Goal: Task Accomplishment & Management: Manage account settings

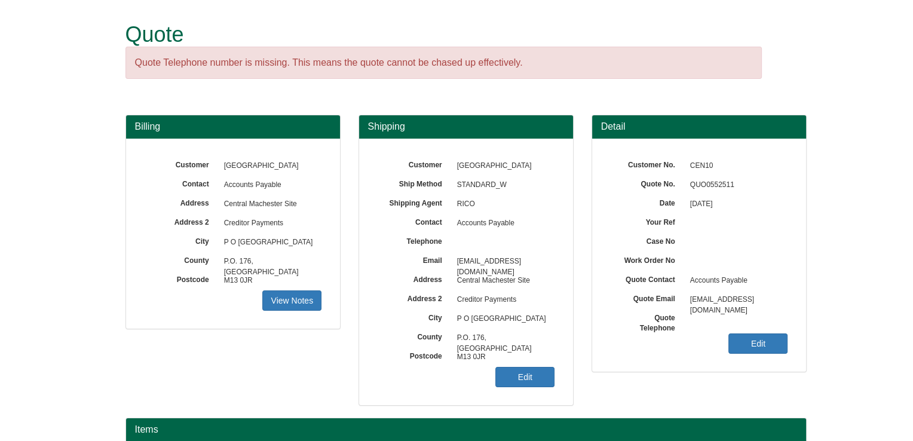
scroll to position [139, 0]
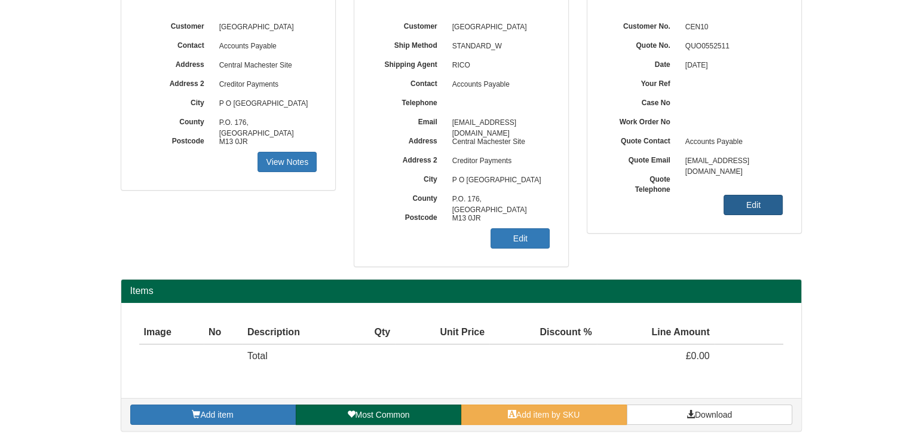
click at [736, 211] on link "Edit" at bounding box center [752, 205] width 59 height 20
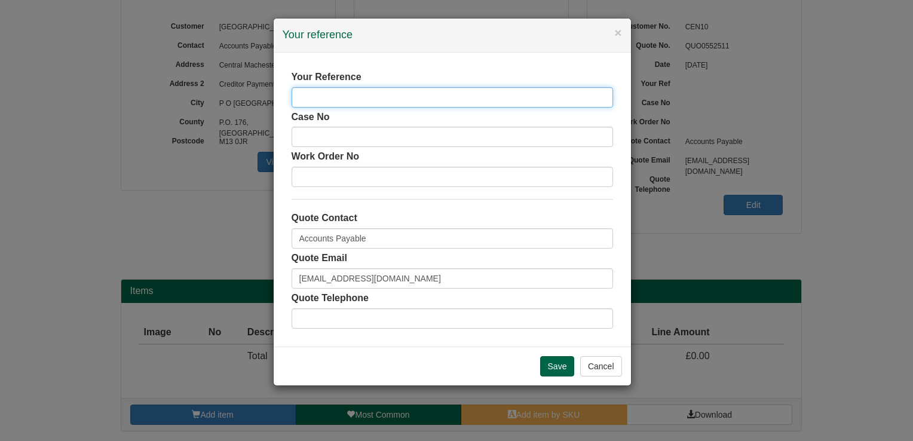
click at [435, 100] on input "text" at bounding box center [451, 97] width 321 height 20
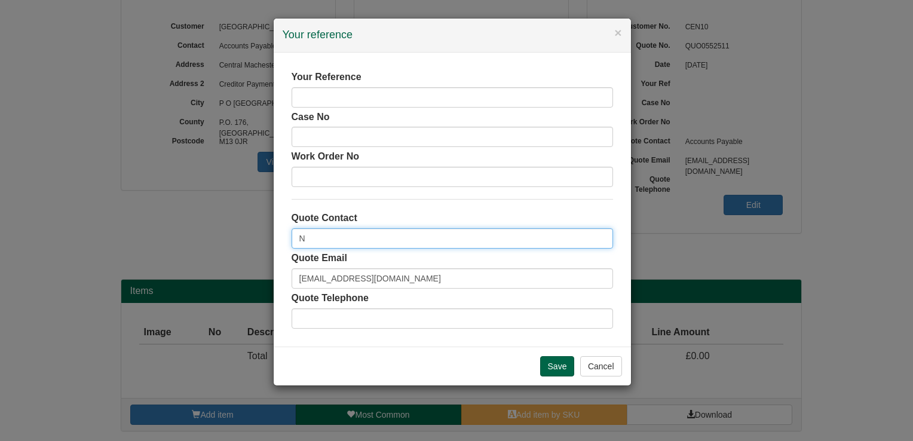
type input "N"
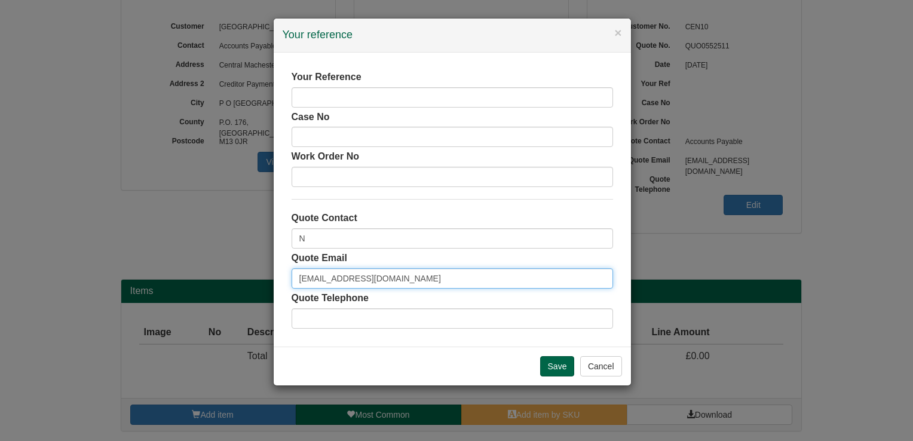
paste input "NDey.Sumareh"
type input "[EMAIL_ADDRESS][DOMAIN_NAME]"
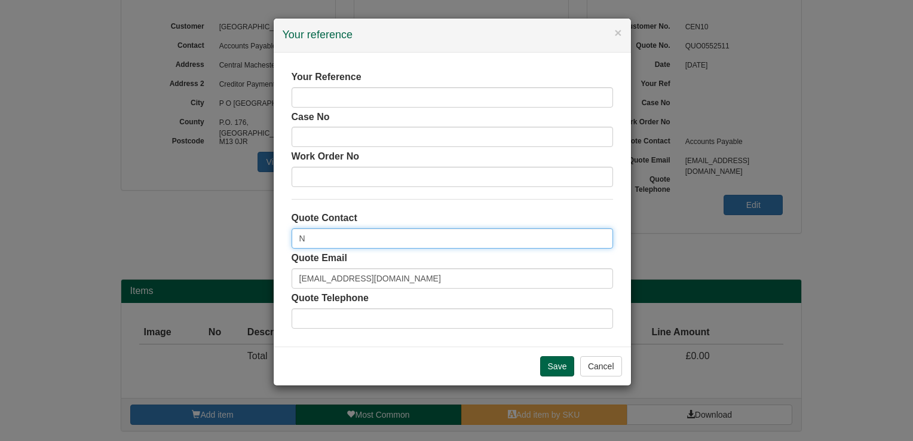
click at [316, 233] on input "N" at bounding box center [451, 238] width 321 height 20
type input "Ndey"
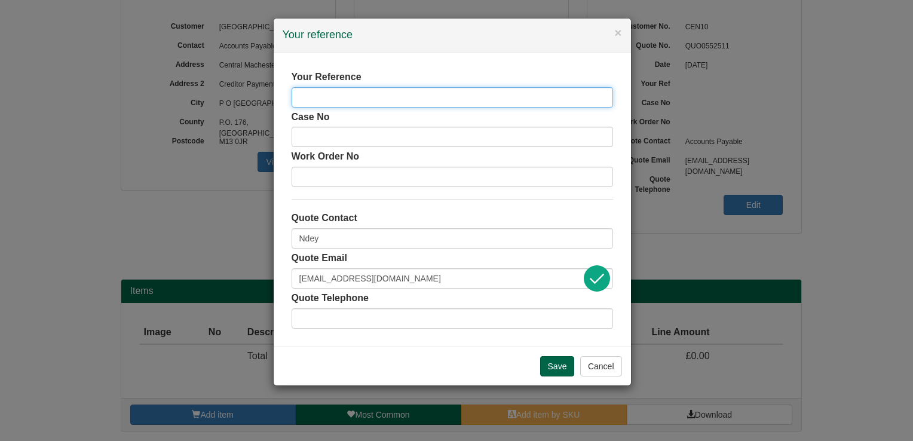
click at [352, 104] on input "text" at bounding box center [451, 97] width 321 height 20
type input "[PERSON_NAME]"
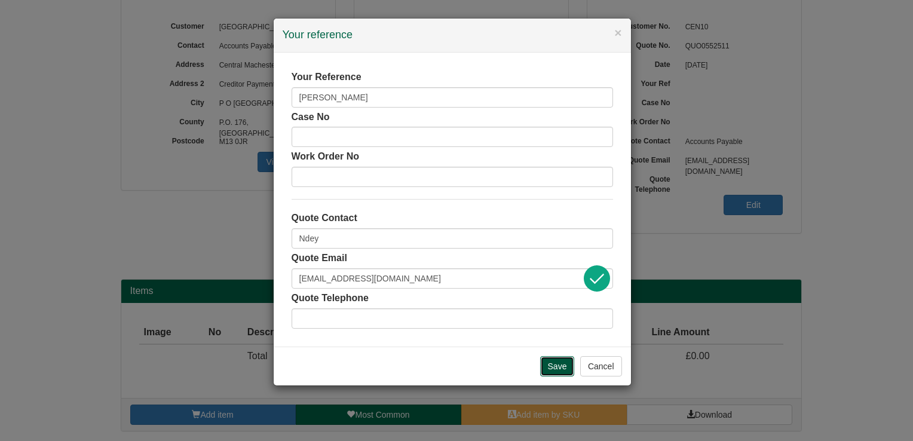
click at [558, 361] on input "Save" at bounding box center [557, 366] width 35 height 20
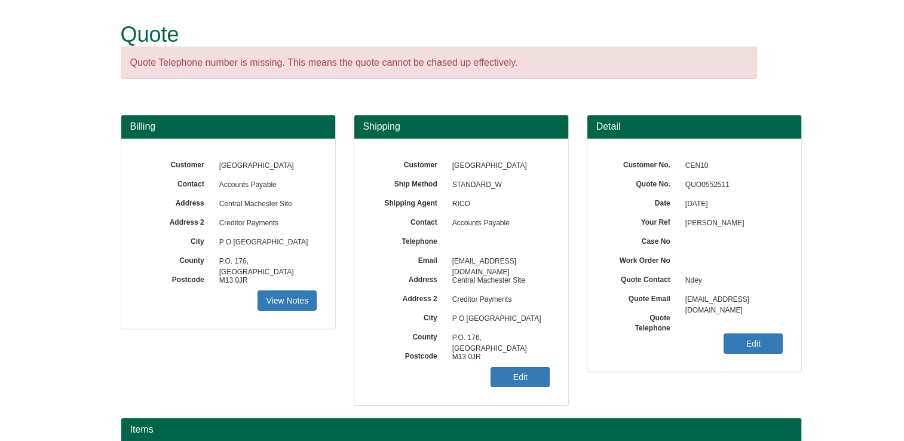
scroll to position [139, 0]
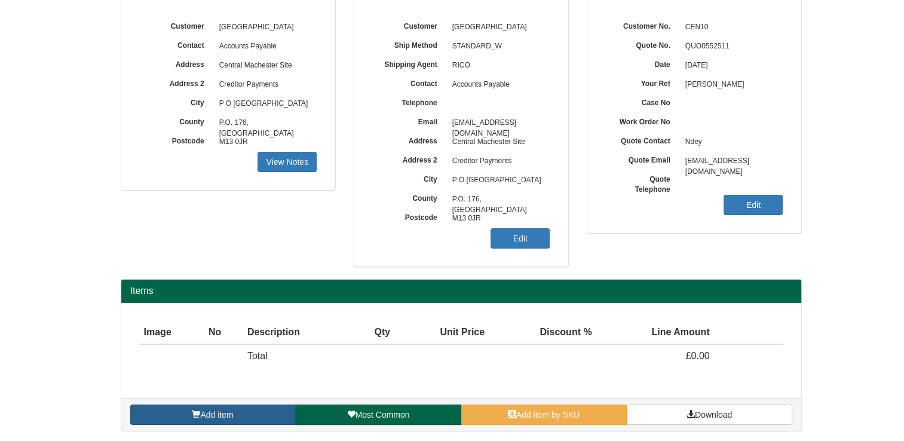
click at [228, 406] on link "Add item" at bounding box center [212, 414] width 165 height 20
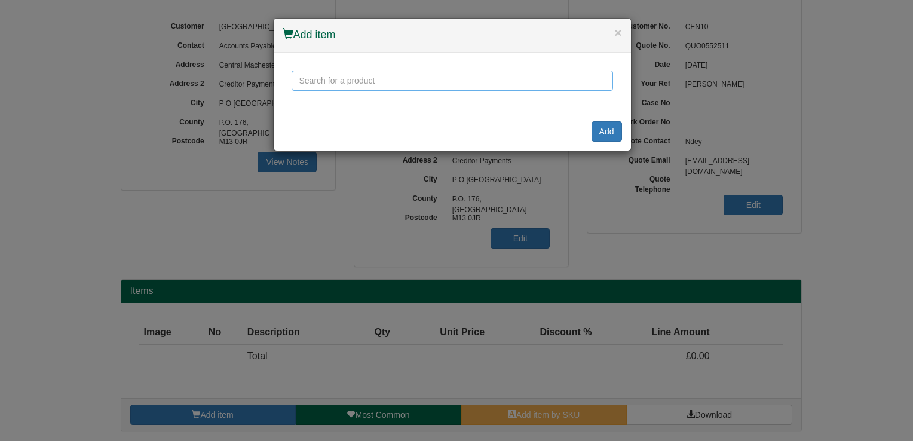
click at [404, 85] on input "text" at bounding box center [451, 80] width 321 height 20
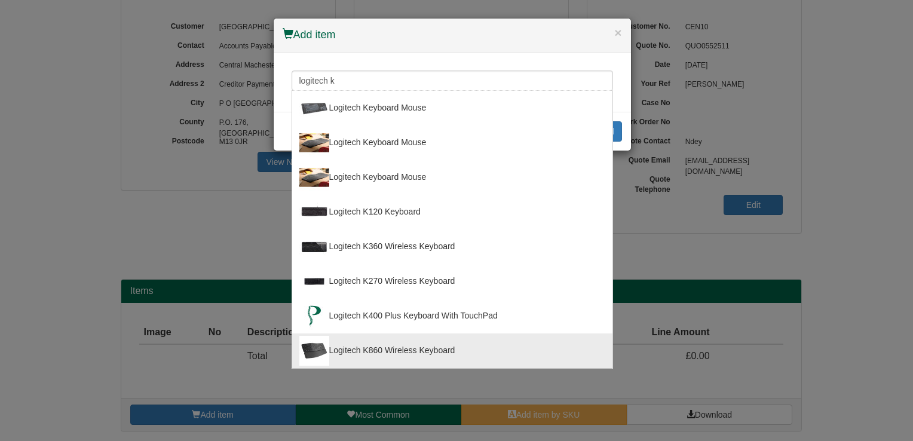
click at [368, 345] on div "Logitech K860 Wireless Keyboard" at bounding box center [452, 351] width 306 height 30
type input "Logitech K860 Wireless Keyboard"
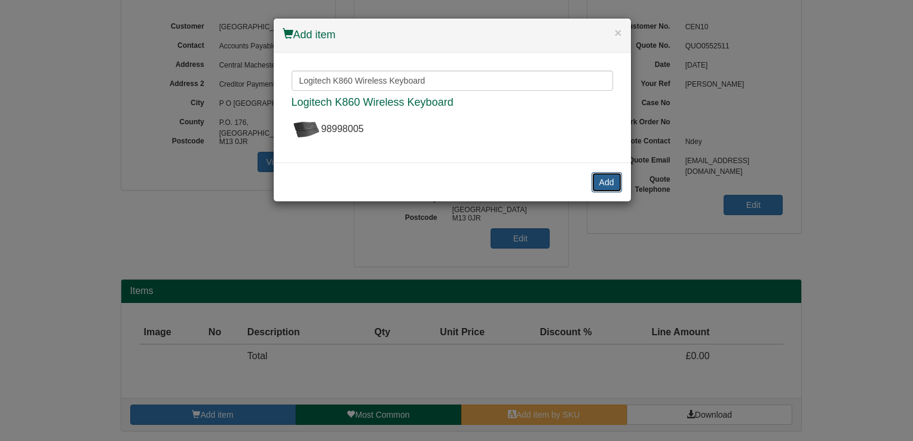
click at [602, 175] on button "Add" at bounding box center [606, 182] width 30 height 20
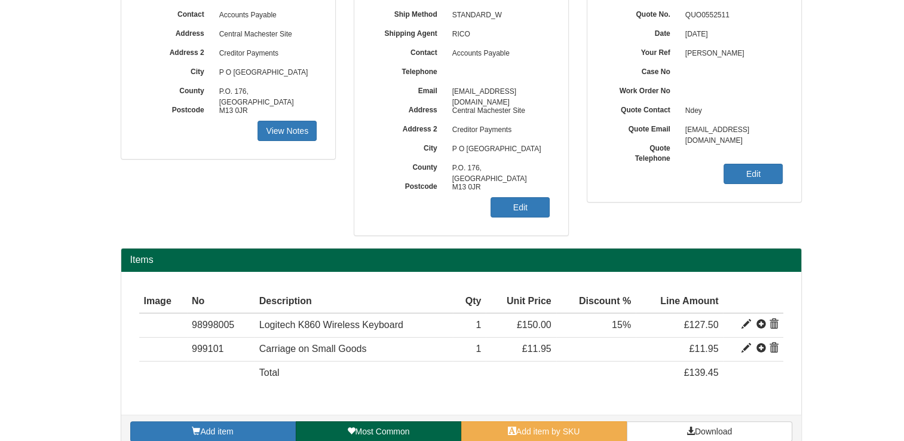
scroll to position [186, 0]
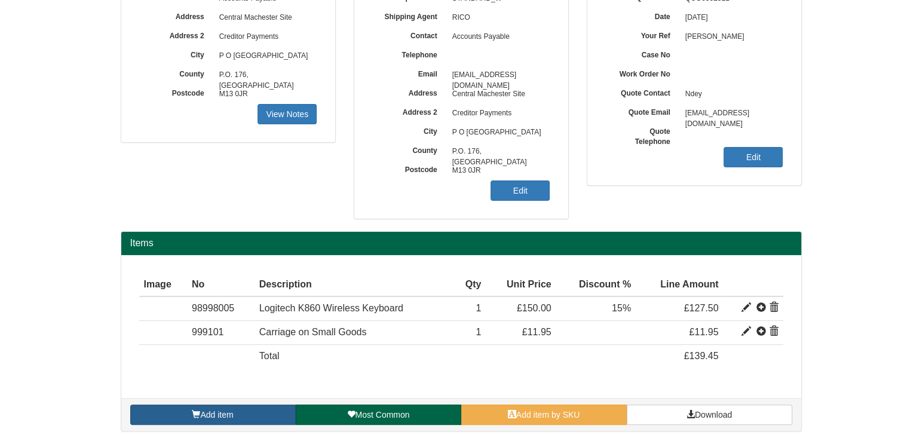
click at [237, 406] on link "Add item" at bounding box center [212, 414] width 165 height 20
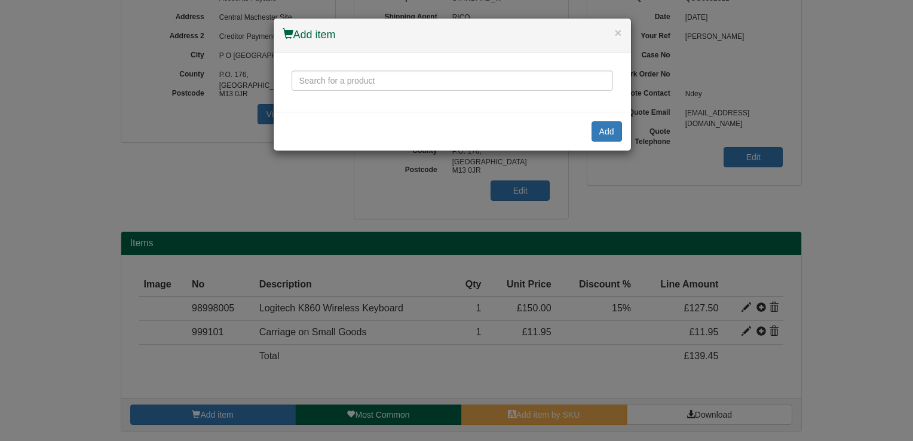
click at [375, 91] on div "Logitech Keyboard Mouse Logitech Keyboard Mouse Logitech Keyboard Mouse Logitec…" at bounding box center [452, 82] width 357 height 59
click at [366, 79] on input "text" at bounding box center [451, 80] width 321 height 20
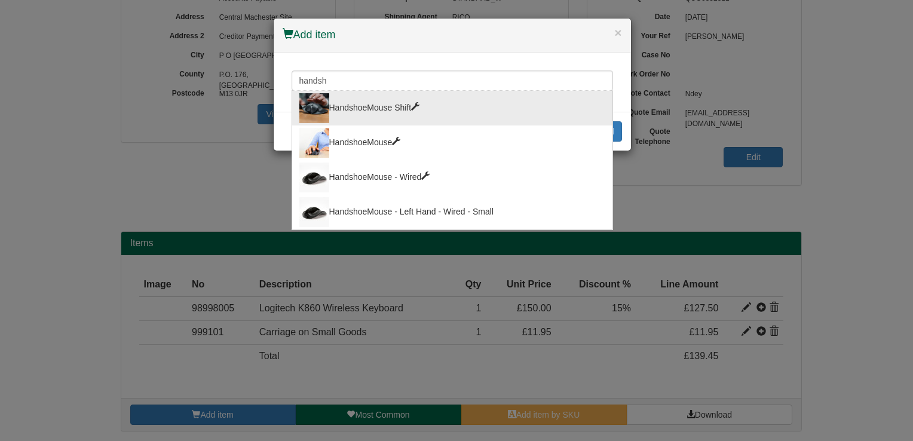
click at [385, 106] on div "HandshoeMouse Shift" at bounding box center [452, 108] width 306 height 30
type input "HandshoeMouse Shift"
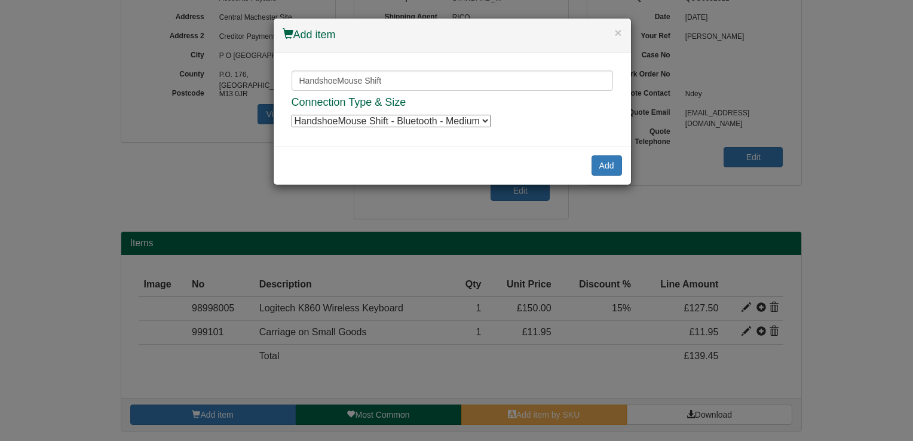
click at [413, 118] on select "HandshoeMouse Shift - Bluetooth - Medium HandshoeMouse Shift - Bluetooth - Medi…" at bounding box center [390, 121] width 199 height 13
click at [291, 115] on select "HandshoeMouse Shift - Bluetooth - Medium HandshoeMouse Shift - Bluetooth - Medi…" at bounding box center [390, 121] width 199 height 13
click at [604, 168] on button "Add" at bounding box center [606, 165] width 30 height 20
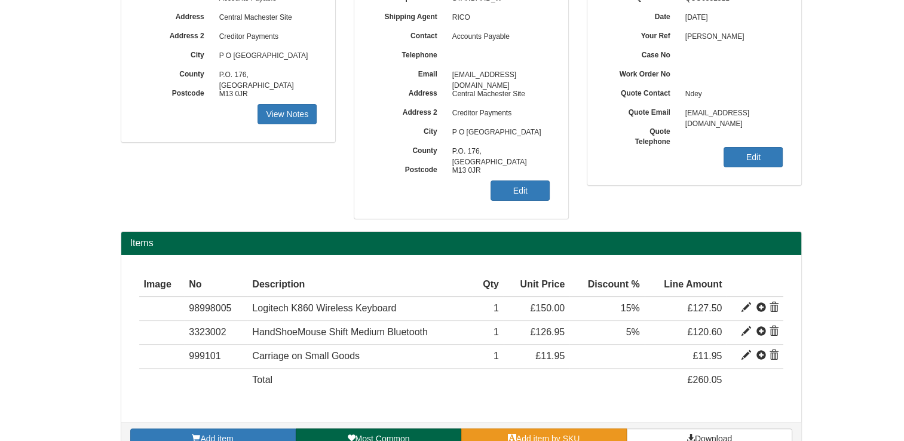
click at [547, 431] on link "Add item by SKU" at bounding box center [543, 438] width 165 height 20
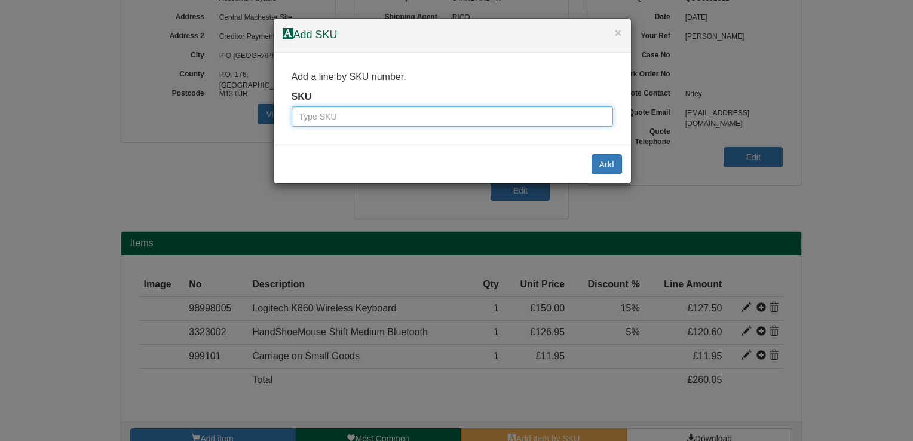
click at [440, 118] on input "text" at bounding box center [451, 116] width 321 height 20
paste input "8869002"
type input "8869002"
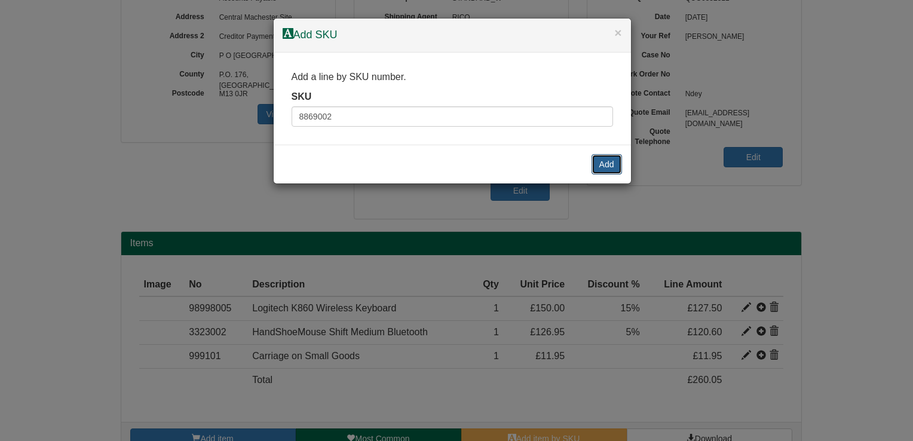
click at [613, 164] on button "Add" at bounding box center [606, 164] width 30 height 20
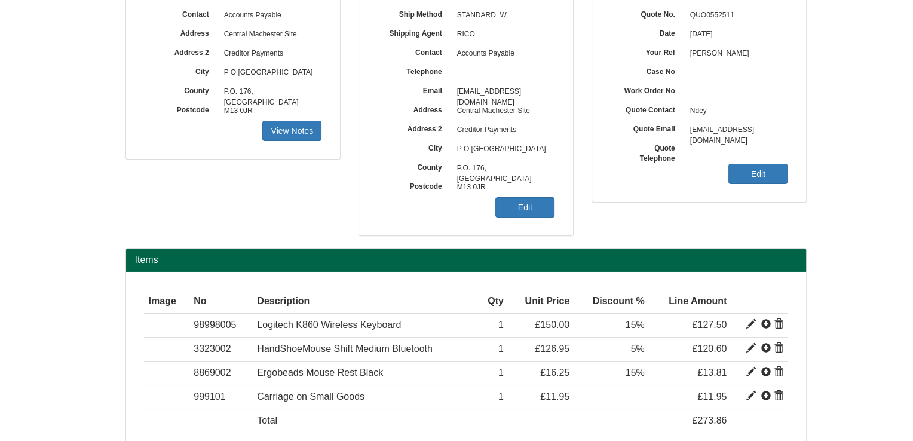
scroll to position [234, 0]
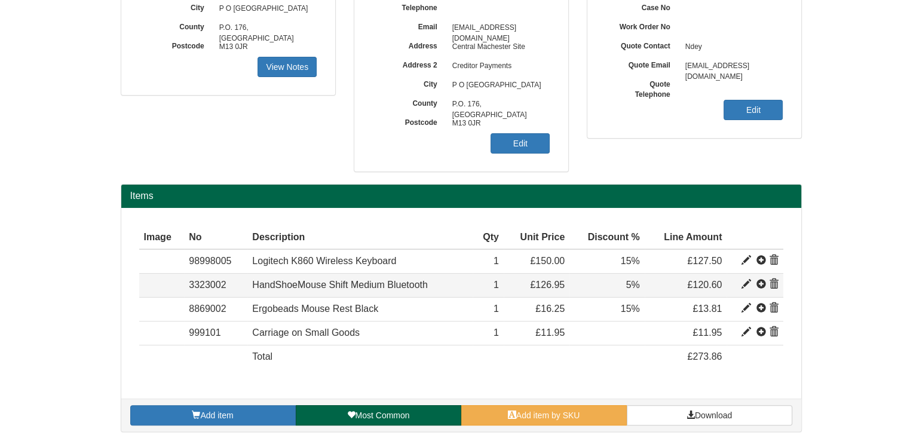
click at [744, 285] on span at bounding box center [746, 285] width 10 height 10
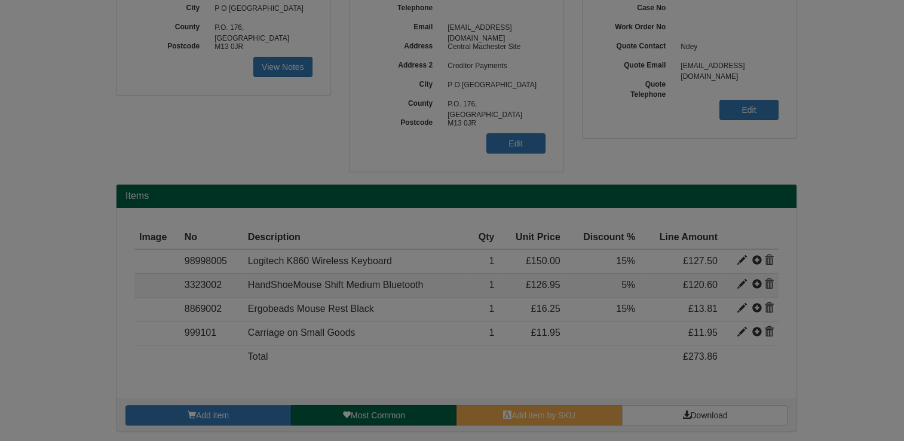
type input "HandShoeMouse Shift Medium Bluetooth"
type input "84.14"
type input "126.95"
type input "1"
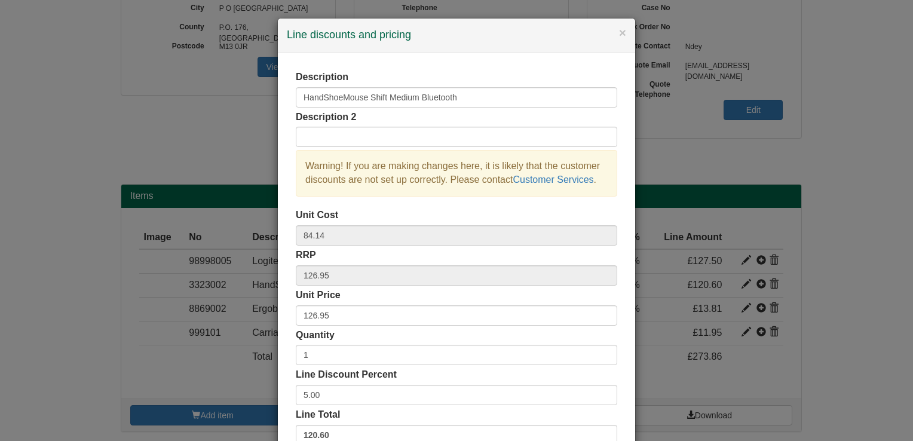
click at [507, 263] on div "RRP 126.95" at bounding box center [456, 266] width 321 height 37
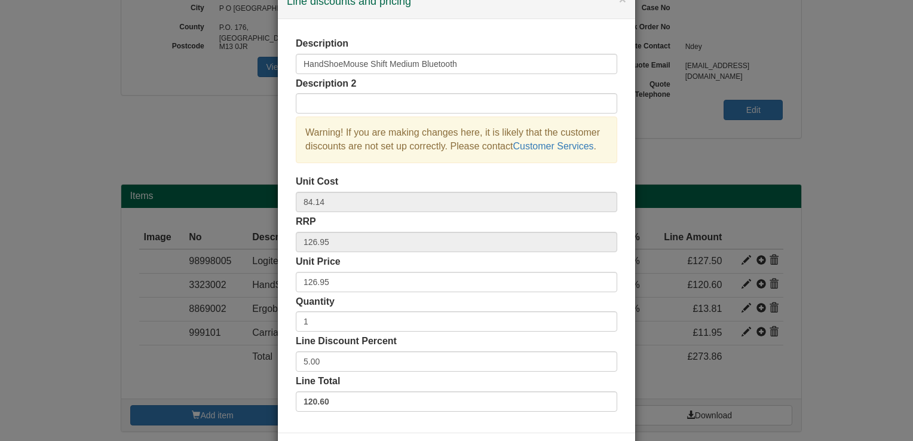
scroll to position [48, 0]
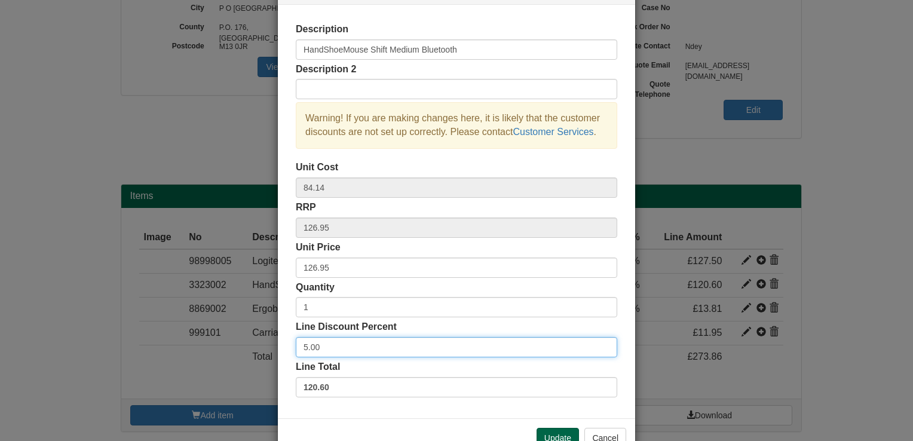
click at [355, 351] on input "5.00" at bounding box center [456, 347] width 321 height 20
type input "15"
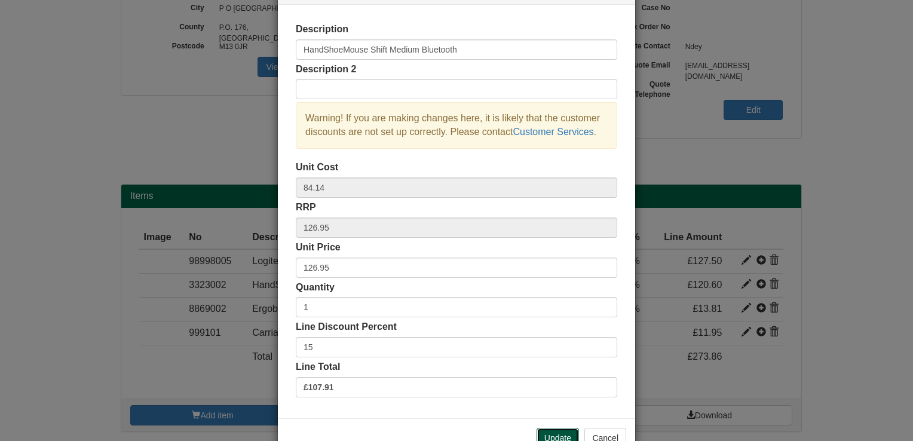
click at [545, 430] on button "Update" at bounding box center [557, 438] width 42 height 20
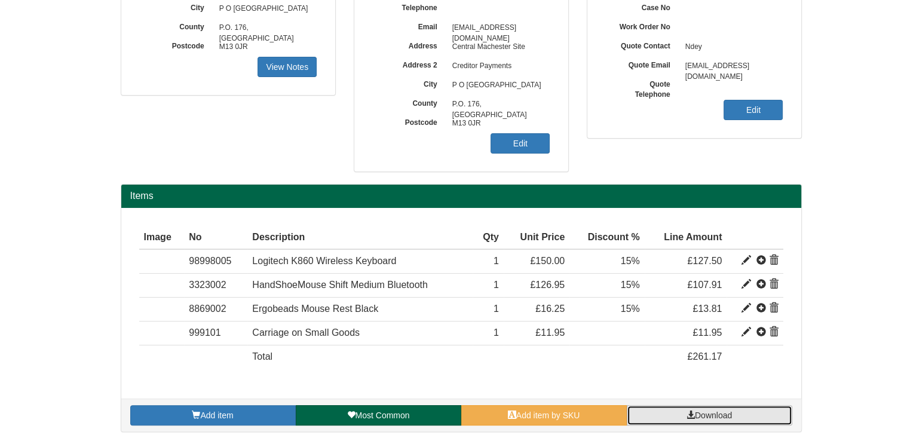
click at [745, 421] on link "Download" at bounding box center [708, 415] width 165 height 20
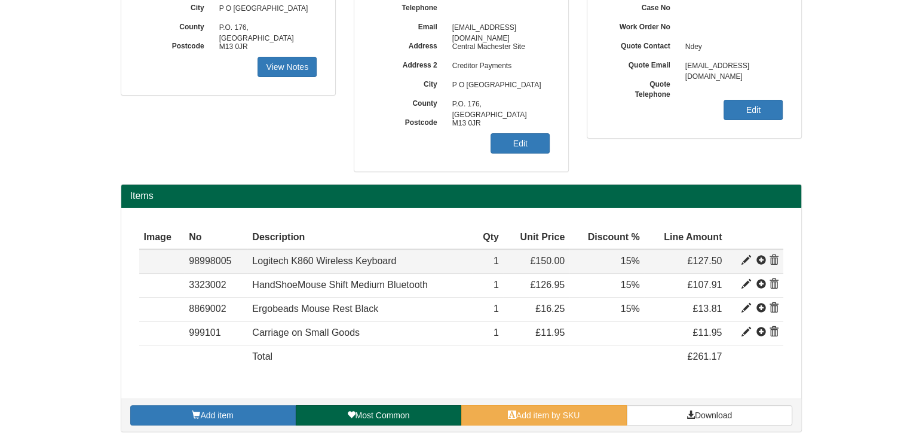
click at [739, 259] on td at bounding box center [754, 261] width 56 height 24
click at [748, 260] on span at bounding box center [746, 261] width 10 height 10
type input "Logitech K860 Wireless Keyboard"
type input "Black - For Business"
type input "85.34"
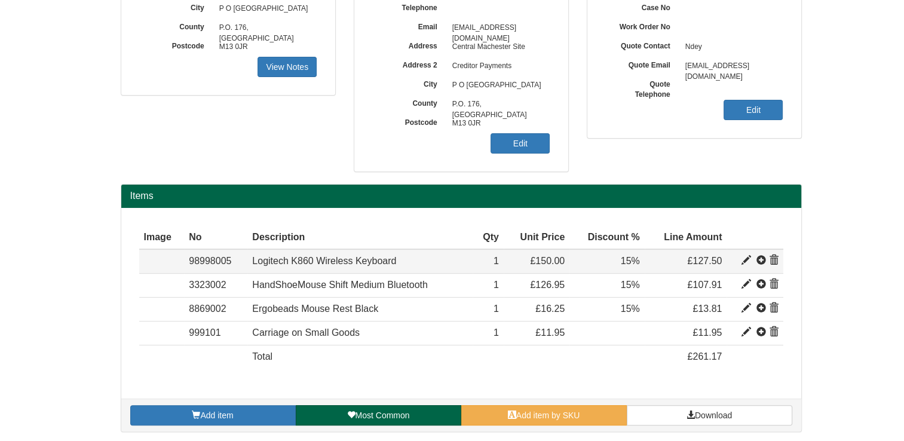
type input "150.00"
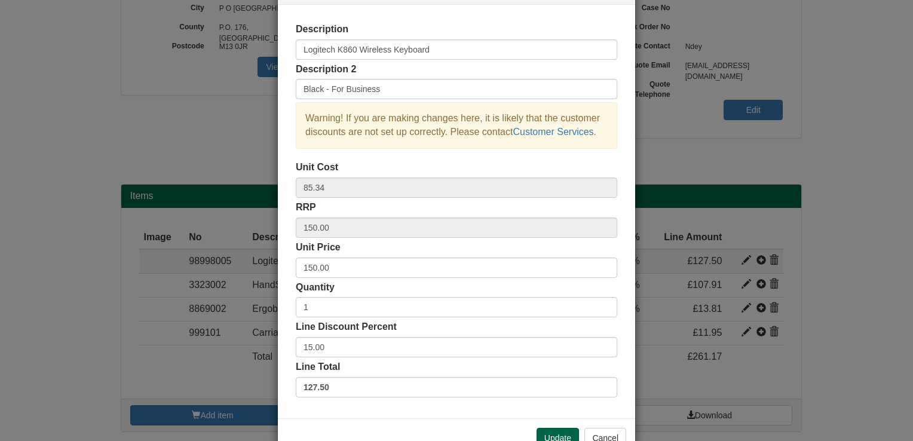
scroll to position [0, 0]
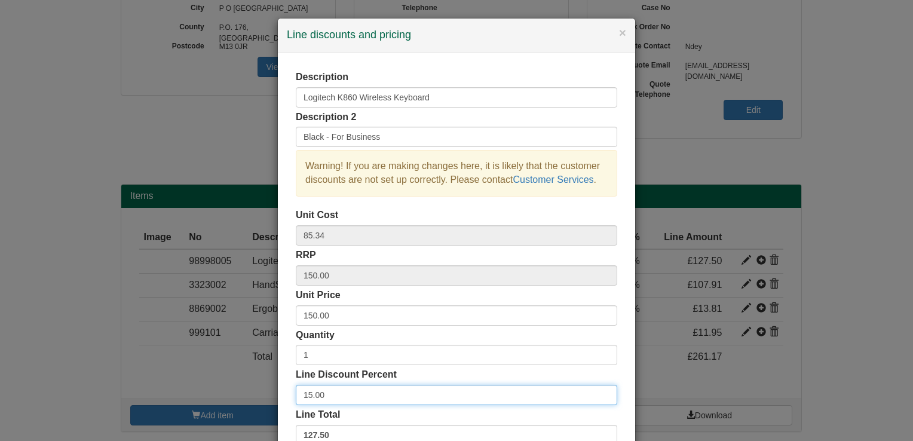
drag, startPoint x: 346, startPoint y: 398, endPoint x: 232, endPoint y: 388, distance: 114.5
click at [232, 388] on div "× Line discounts and pricing Description Logitech K860 Wireless Keyboard Descri…" at bounding box center [456, 220] width 913 height 441
type input "20"
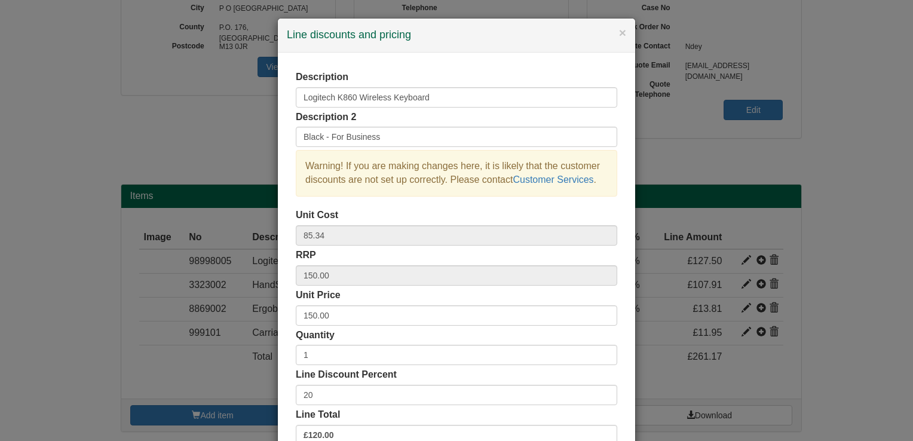
click at [282, 379] on div "Description Logitech K860 Wireless Keyboard Description 2 Black - For Business …" at bounding box center [456, 259] width 357 height 413
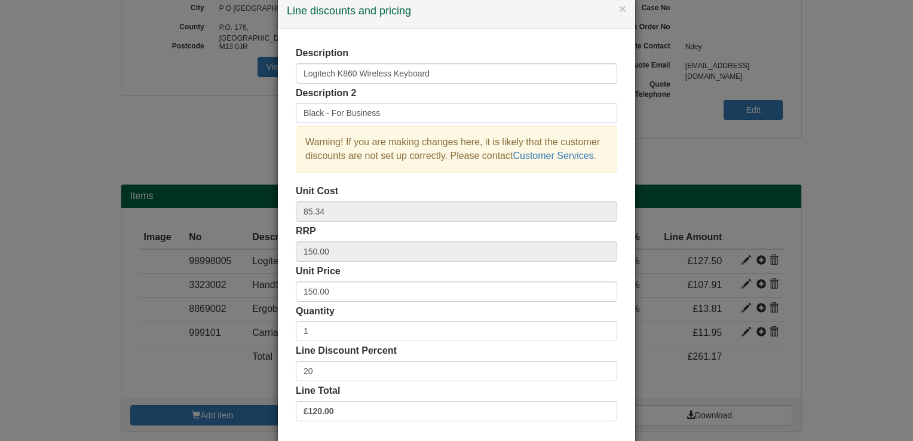
scroll to position [48, 0]
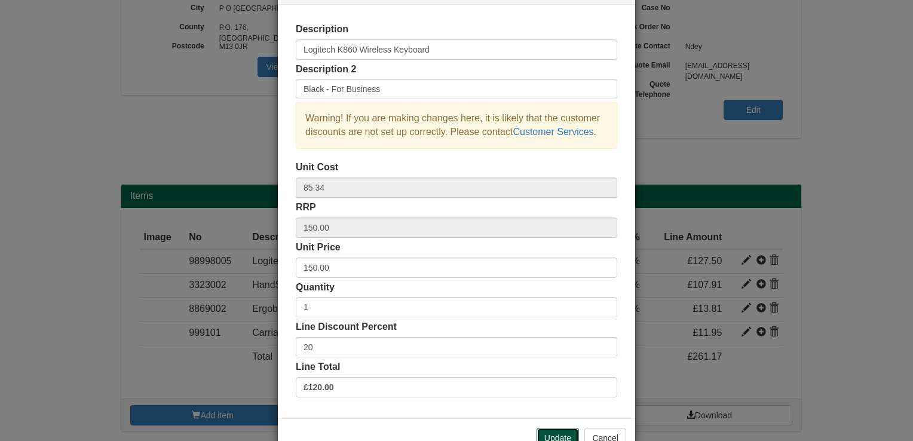
click at [560, 430] on button "Update" at bounding box center [557, 438] width 42 height 20
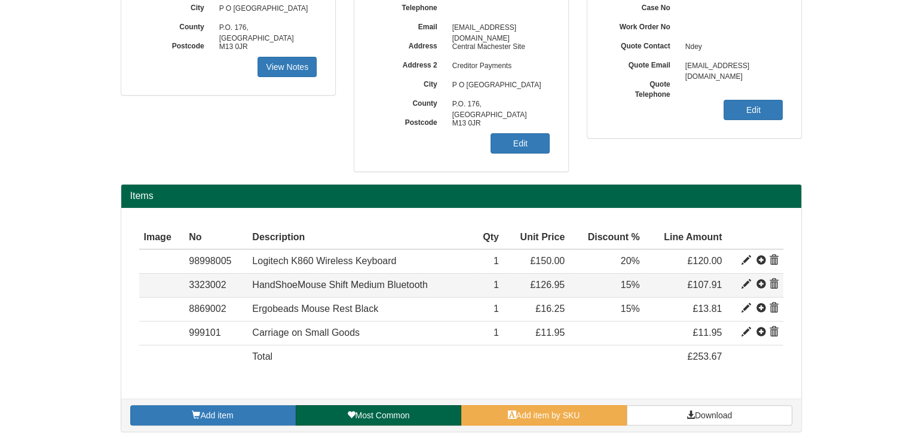
click at [745, 286] on span at bounding box center [746, 285] width 10 height 10
type input "HandShoeMouse Shift Medium Bluetooth"
type input "84.14"
type input "126.95"
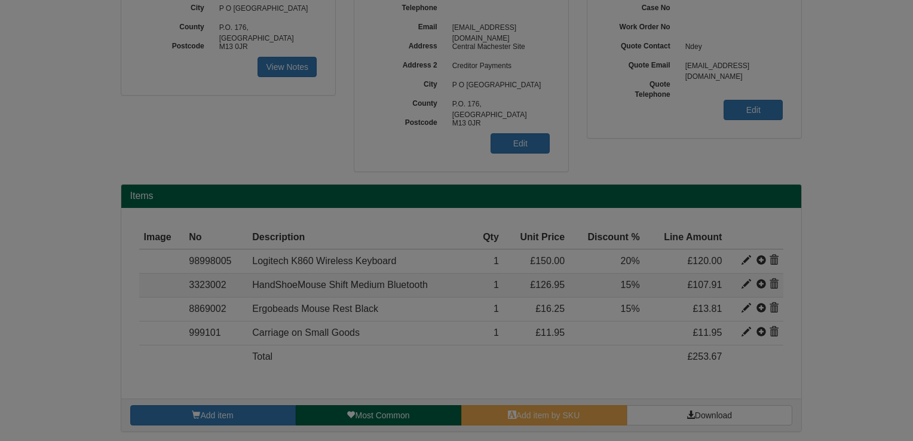
scroll to position [0, 0]
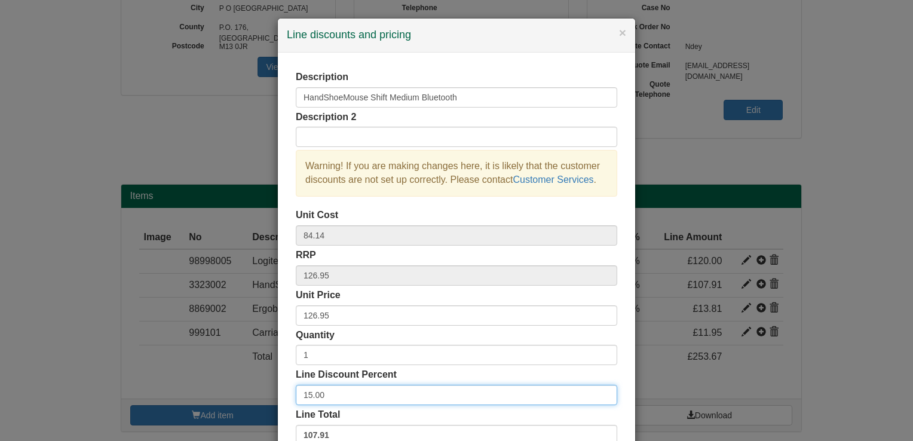
click at [456, 391] on input "15.00" at bounding box center [456, 395] width 321 height 20
type input "20"
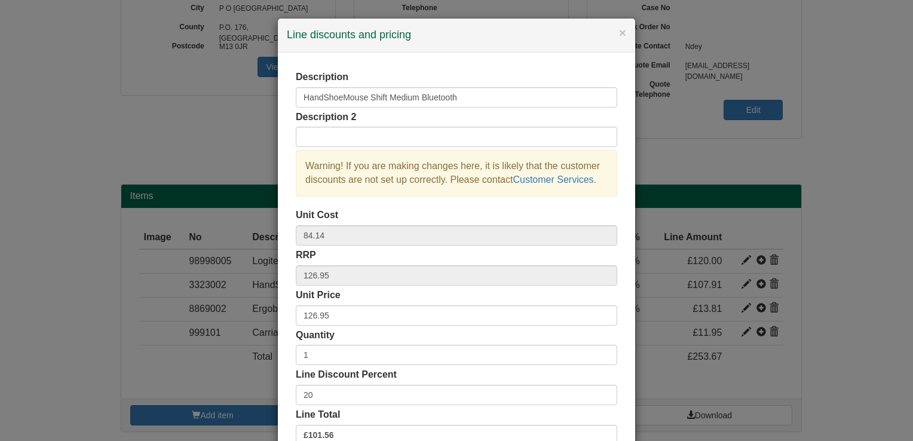
click at [457, 377] on div "Line Discount Percent 20" at bounding box center [456, 386] width 321 height 37
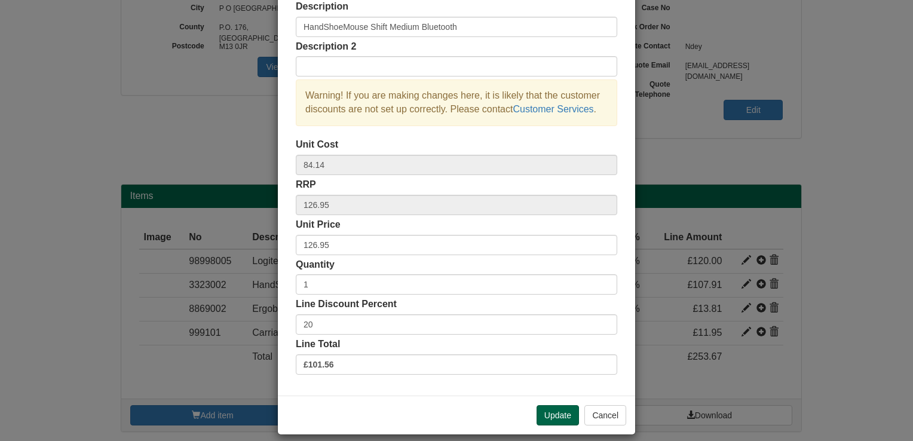
scroll to position [72, 0]
click at [539, 414] on button "Update" at bounding box center [557, 414] width 42 height 20
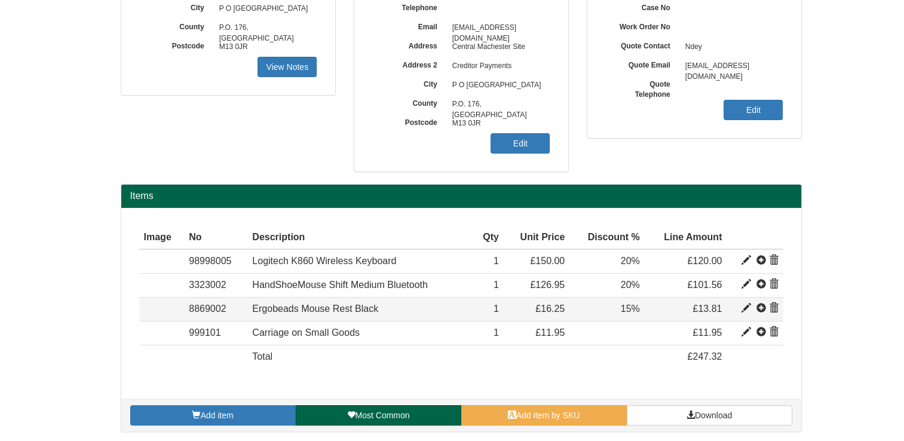
click at [745, 309] on span at bounding box center [746, 308] width 10 height 10
type input "Ergobeads Mouse Rest Black"
type input "8.34"
type input "16.25"
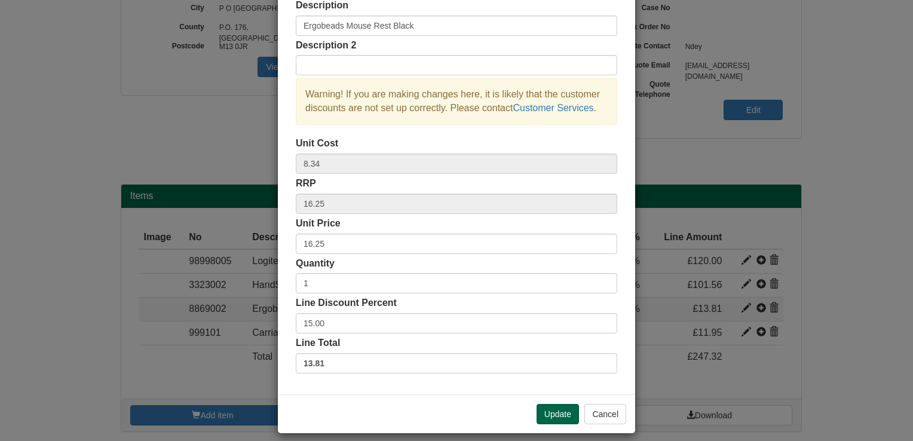
scroll to position [0, 0]
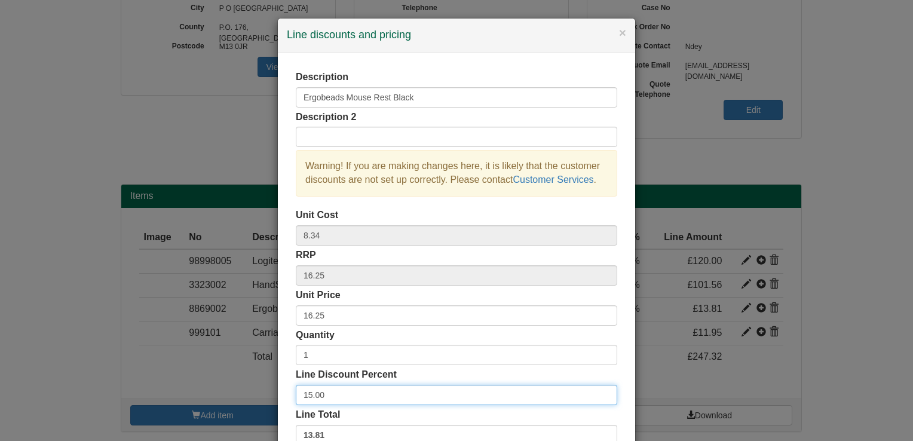
click at [379, 397] on input "15.00" at bounding box center [456, 395] width 321 height 20
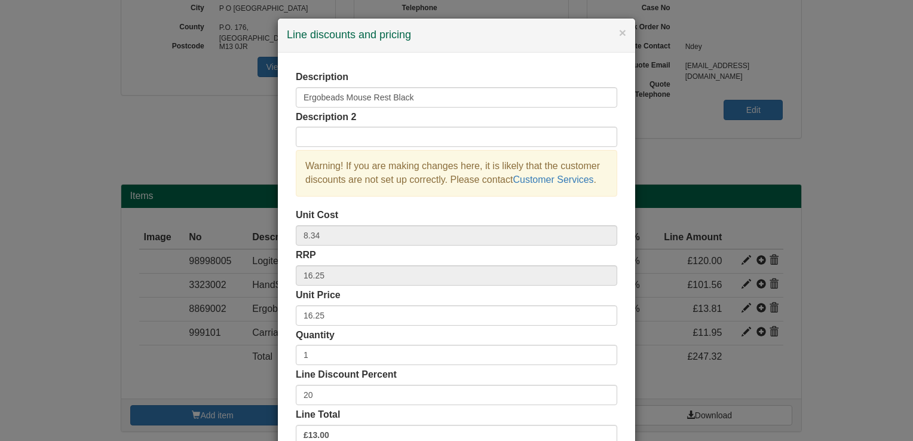
click at [370, 375] on label "Line Discount Percent" at bounding box center [346, 375] width 101 height 14
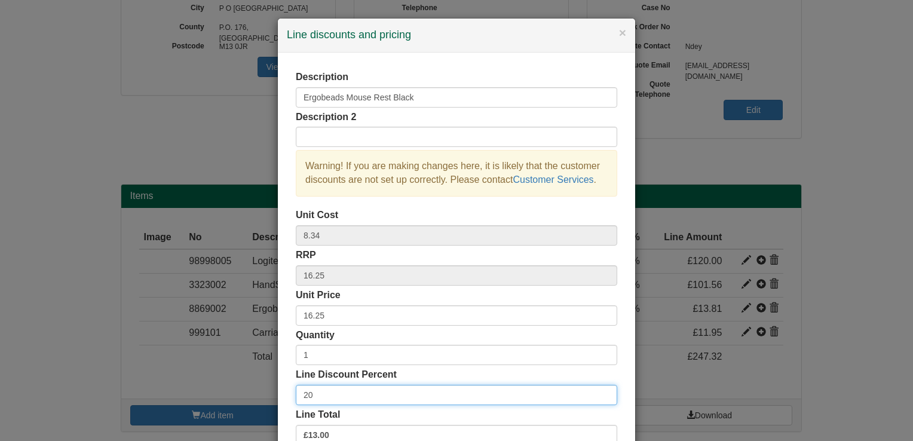
click at [370, 385] on input "20" at bounding box center [456, 395] width 321 height 20
type input "20"
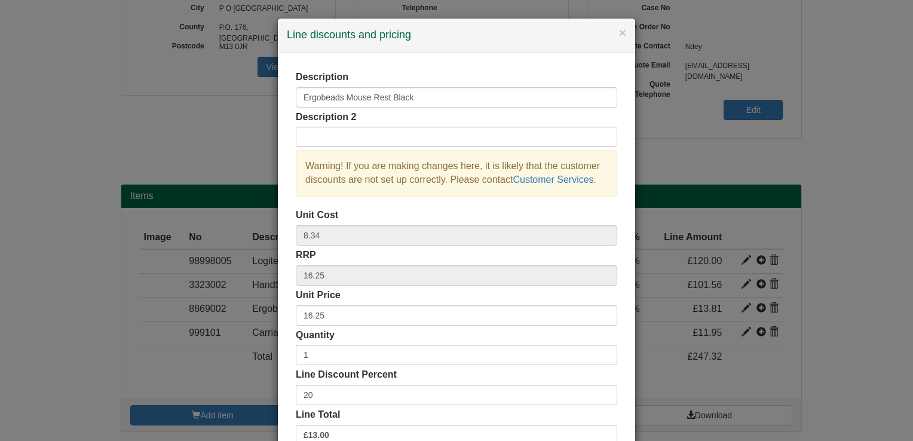
click at [370, 375] on label "Line Discount Percent" at bounding box center [346, 375] width 101 height 14
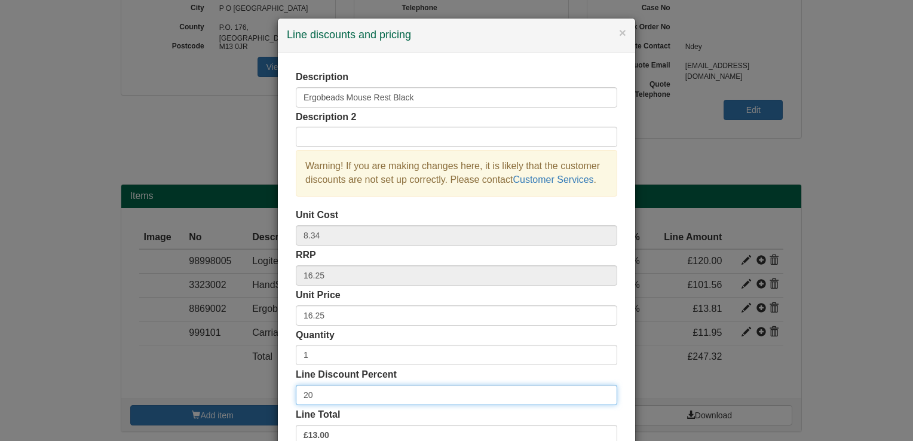
click at [370, 385] on input "20" at bounding box center [456, 395] width 321 height 20
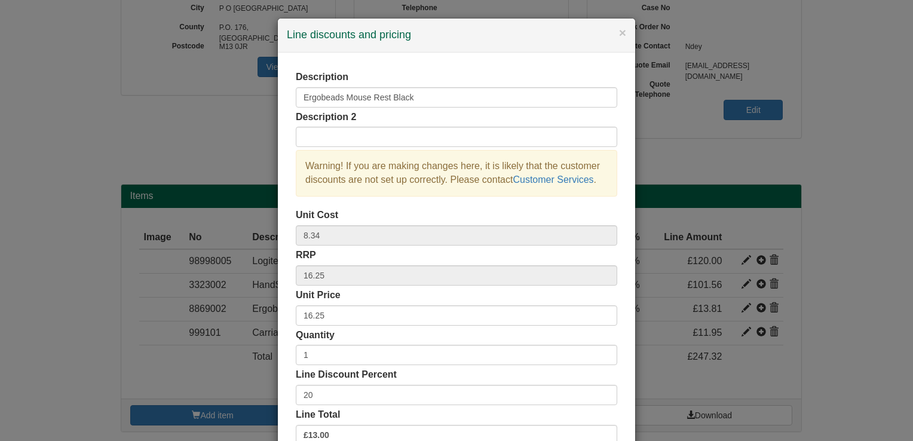
click at [474, 370] on div "Line Discount Percent 20" at bounding box center [456, 386] width 321 height 37
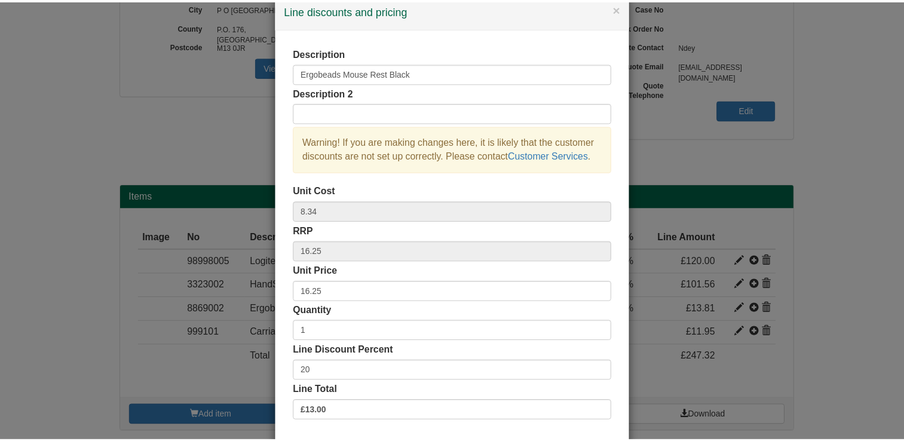
scroll to position [48, 0]
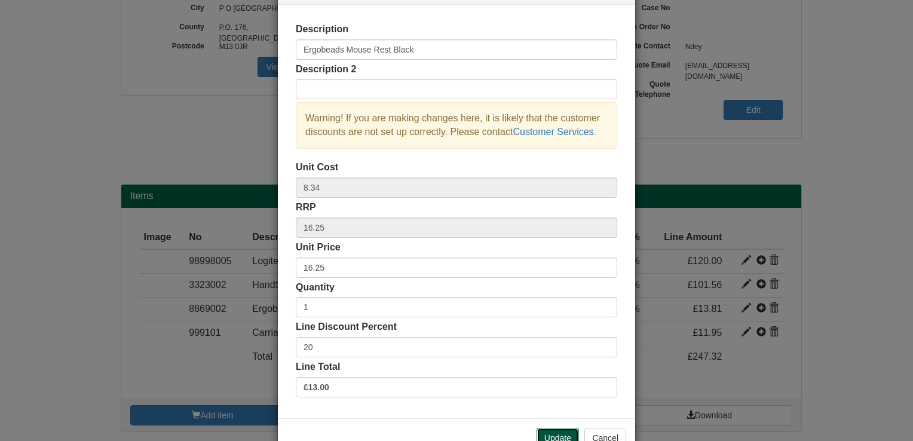
click at [544, 428] on button "Update" at bounding box center [557, 438] width 42 height 20
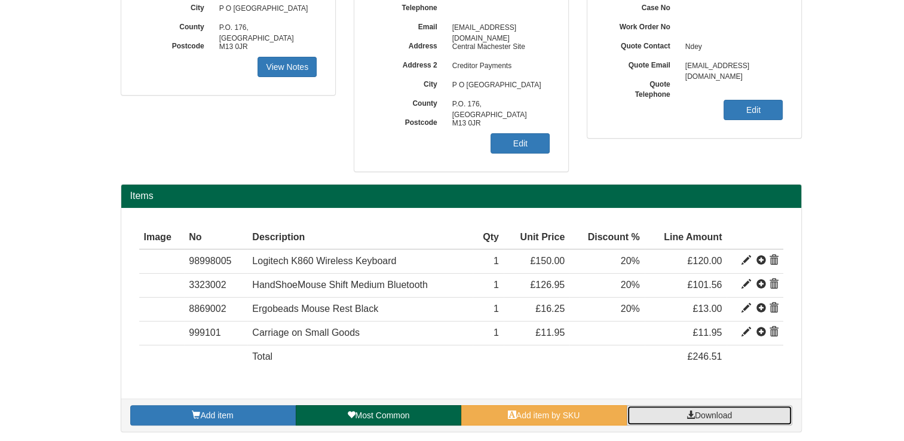
click at [751, 411] on link "Download" at bounding box center [708, 415] width 165 height 20
